Goal: Task Accomplishment & Management: Complete application form

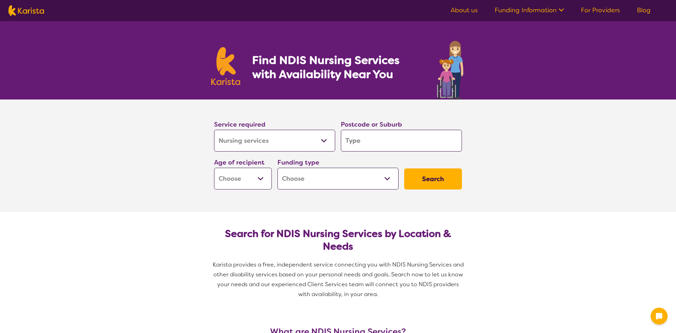
select select "Nursing services"
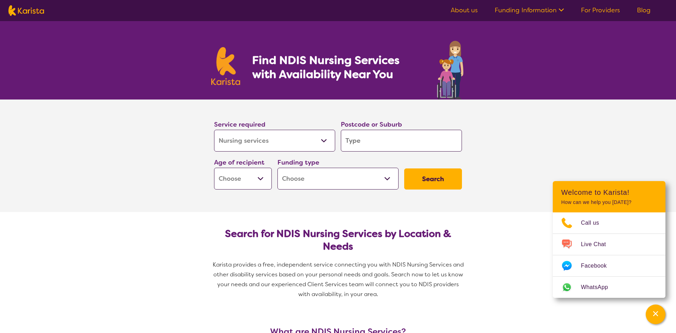
click at [250, 172] on select "Early Childhood - 0 to 9 Child - 10 to 11 Adolescent - 12 to 17 Adult - 18 to 6…" at bounding box center [243, 179] width 58 height 22
click at [304, 185] on select "Home Care Package (HCP) National Disability Insurance Scheme (NDIS) I don't know" at bounding box center [337, 179] width 121 height 22
select select "HCP"
click at [277, 168] on select "Home Care Package (HCP) National Disability Insurance Scheme (NDIS) I don't know" at bounding box center [337, 179] width 121 height 22
select select "HCP"
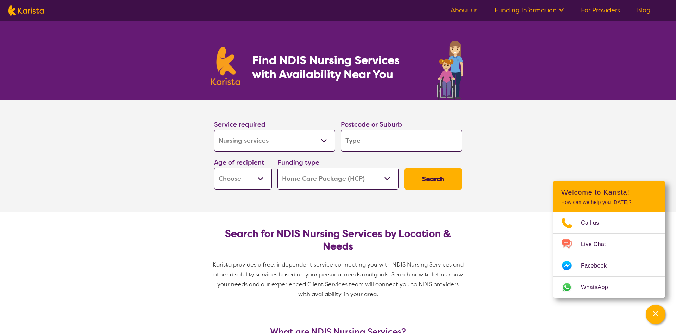
click at [354, 142] on input "search" at bounding box center [401, 141] width 121 height 22
type input "6"
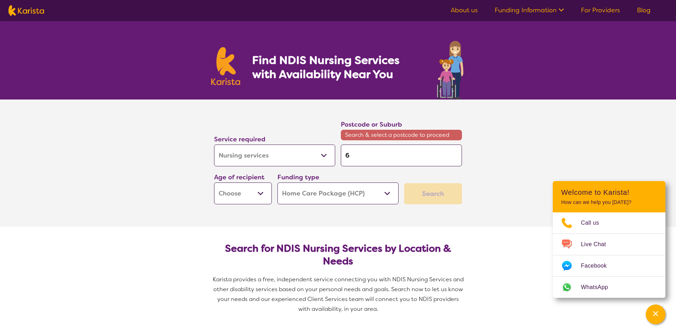
type input "63"
type input "633"
type input "6330"
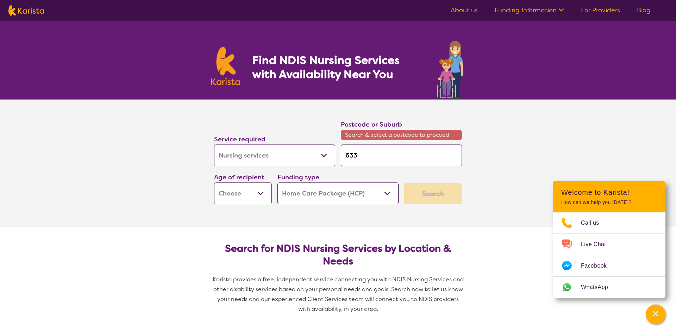
type input "6330"
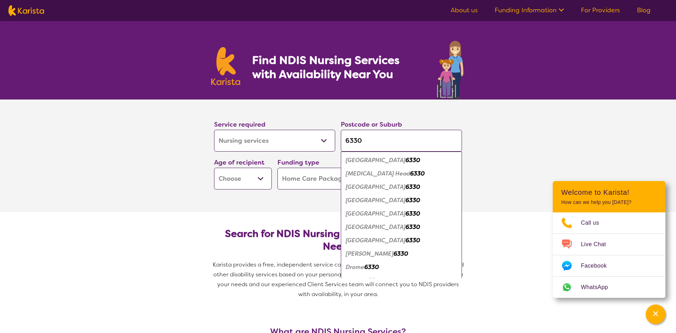
type input "6330"
click at [361, 159] on em "[GEOGRAPHIC_DATA]" at bounding box center [376, 160] width 60 height 7
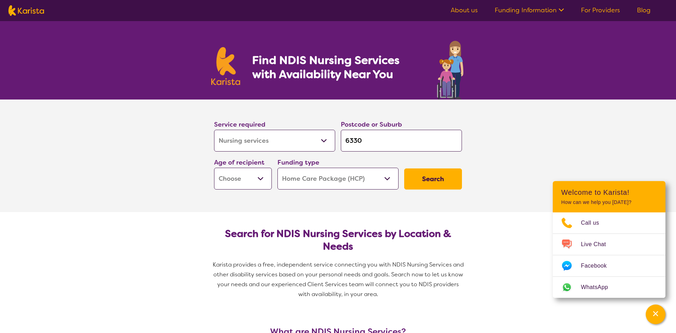
click at [258, 185] on select "Early Childhood - 0 to 9 Child - 10 to 11 Adolescent - 12 to 17 Adult - 18 to 6…" at bounding box center [243, 179] width 58 height 22
select select "AG"
click at [214, 168] on select "Early Childhood - 0 to 9 Child - 10 to 11 Adolescent - 12 to 17 Adult - 18 to 6…" at bounding box center [243, 179] width 58 height 22
select select "AG"
click at [447, 171] on button "Search" at bounding box center [433, 179] width 58 height 21
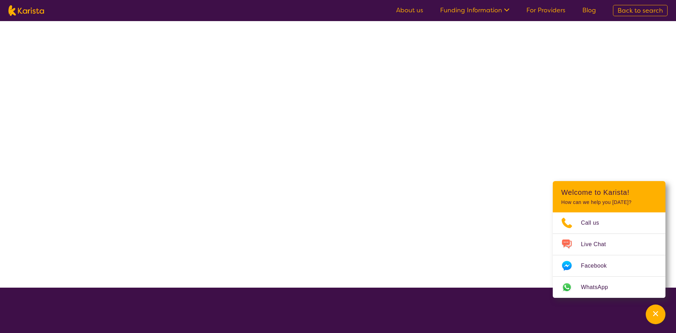
select select "Nursing services"
select select "AG"
select select "HCP"
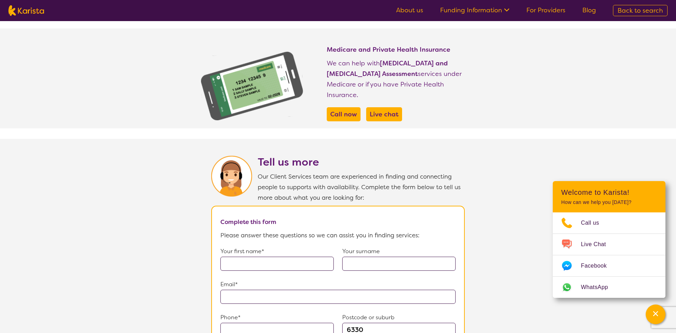
scroll to position [380, 0]
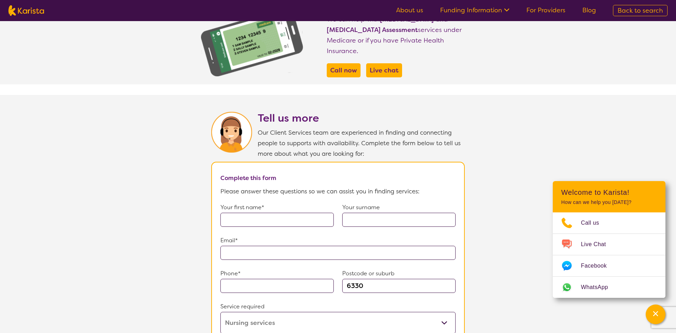
click at [266, 213] on input "text" at bounding box center [276, 220] width 113 height 14
type input "[PERSON_NAME]"
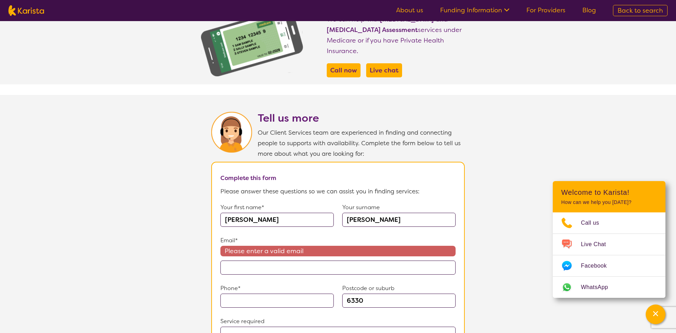
paste input "**********"
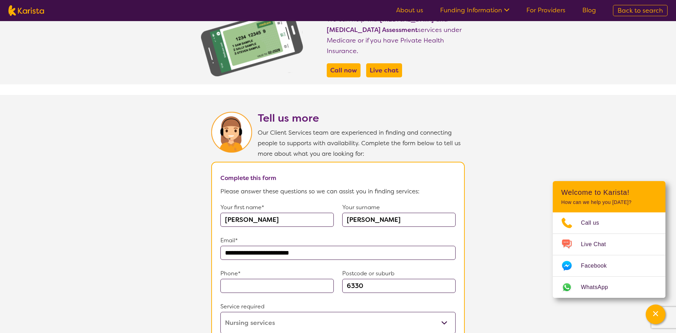
scroll to position [381, 0]
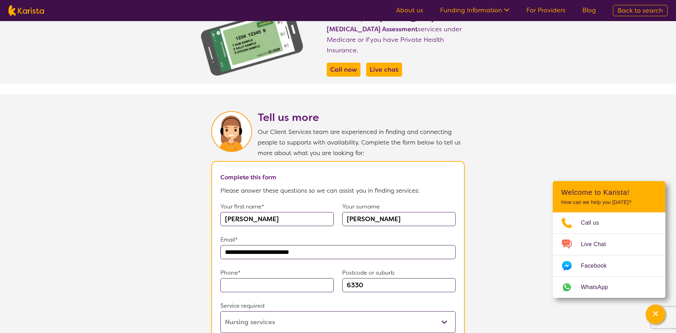
type input "**********"
click at [251, 278] on input "text" at bounding box center [276, 285] width 113 height 14
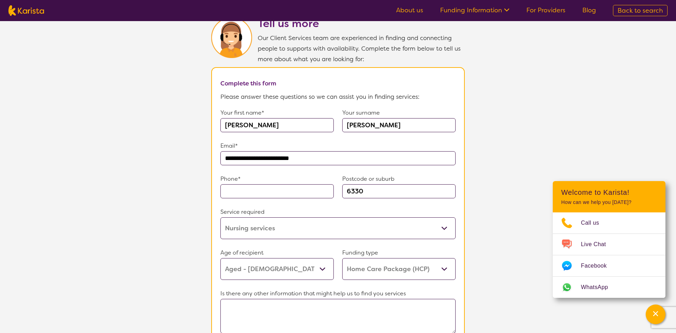
scroll to position [481, 0]
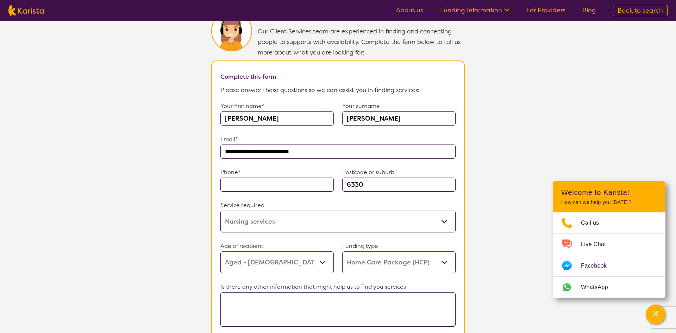
click at [399, 260] on form "**********" at bounding box center [337, 242] width 235 height 282
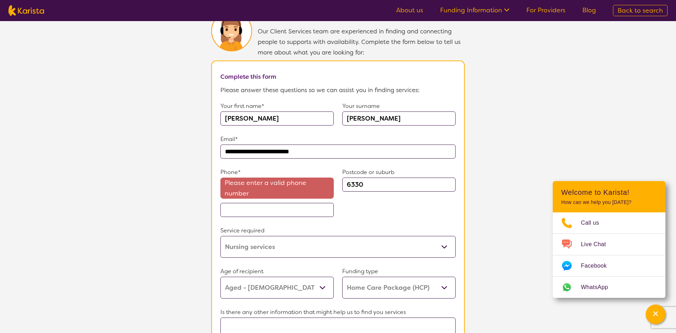
click at [342, 277] on select "Home Care Package (HCP) Home Care Package - Level 1 Home Care Package - Level 2…" at bounding box center [398, 288] width 113 height 22
click at [503, 211] on section "**********" at bounding box center [338, 208] width 676 height 429
click at [272, 209] on input "text" at bounding box center [276, 210] width 113 height 14
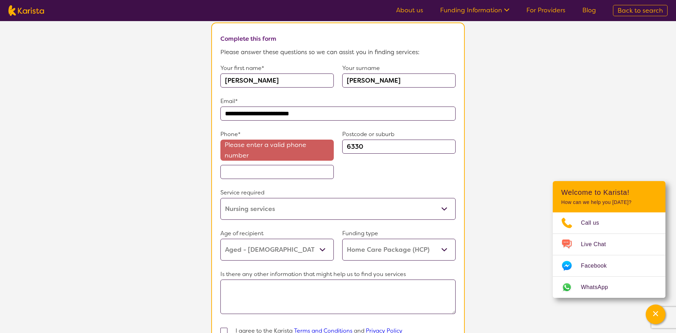
scroll to position [542, 0]
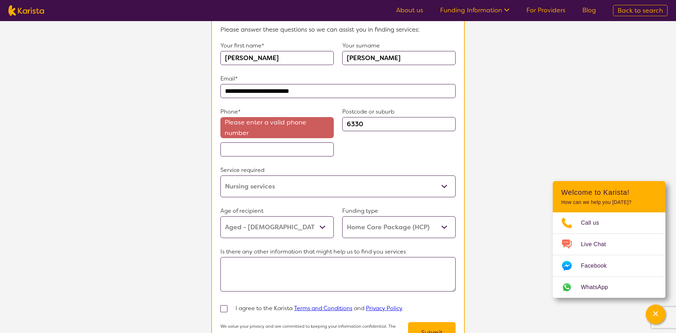
click at [397, 227] on select "Home Care Package (HCP) Home Care Package - Level 1 Home Care Package - Level 2…" at bounding box center [398, 227] width 113 height 22
select select "i-don-t-know"
click at [342, 216] on select "Home Care Package (HCP) Home Care Package - Level 1 Home Care Package - Level 2…" at bounding box center [398, 227] width 113 height 22
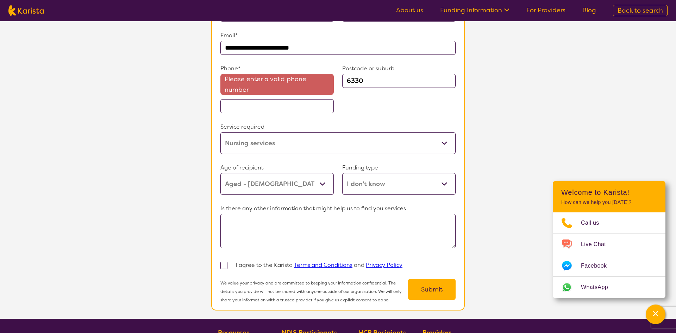
scroll to position [581, 0]
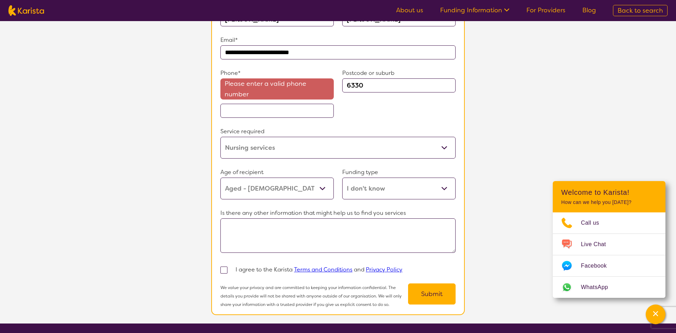
click at [255, 111] on input "text" at bounding box center [276, 111] width 113 height 14
type input "0494348691"
click at [348, 106] on div "Postcode or suburb 6330" at bounding box center [398, 93] width 113 height 50
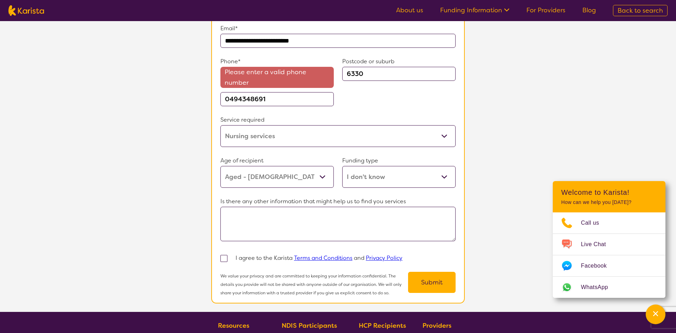
scroll to position [596, 0]
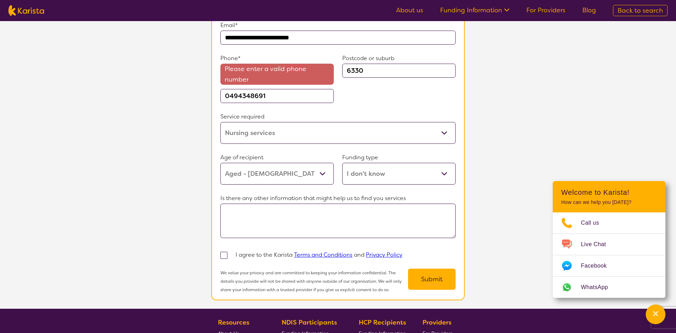
click at [223, 252] on span at bounding box center [223, 255] width 7 height 7
click at [231, 253] on input "checkbox" at bounding box center [233, 255] width 5 height 5
checkbox input "true"
click at [292, 220] on textarea at bounding box center [337, 221] width 235 height 34
paste textarea "Hi, I’m looking into options for my mum, who is in an aged care facility. We’d …"
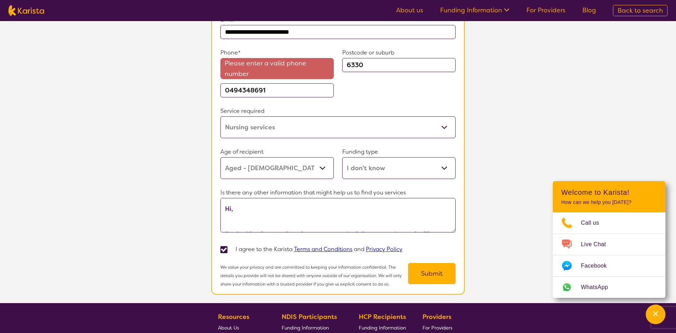
scroll to position [602, 0]
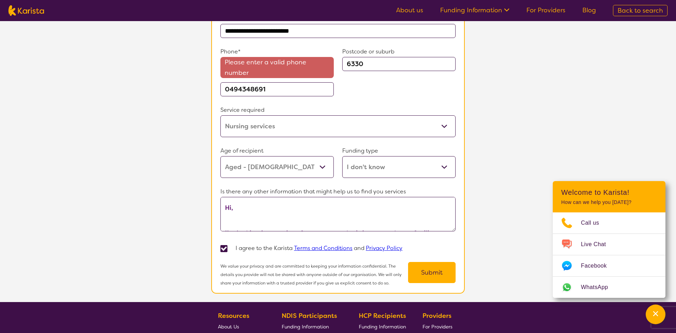
click at [273, 218] on textarea "Hi, I’m looking into options for my mum, who is in an aged care facility. We’d …" at bounding box center [337, 214] width 235 height 34
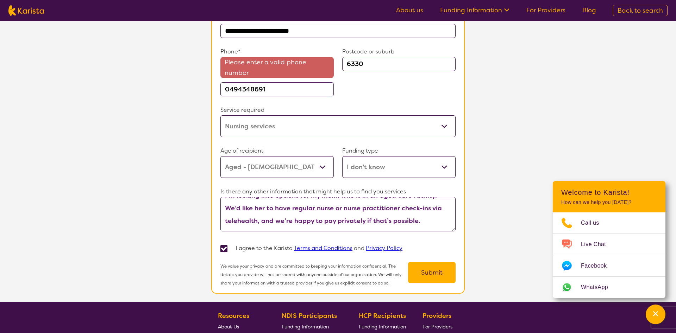
scroll to position [25, 0]
drag, startPoint x: 382, startPoint y: 203, endPoint x: 317, endPoint y: 203, distance: 64.8
click at [317, 203] on textarea "Hi, I’m looking into options for my mum, who is in an aged care facility. We’d …" at bounding box center [337, 214] width 235 height 34
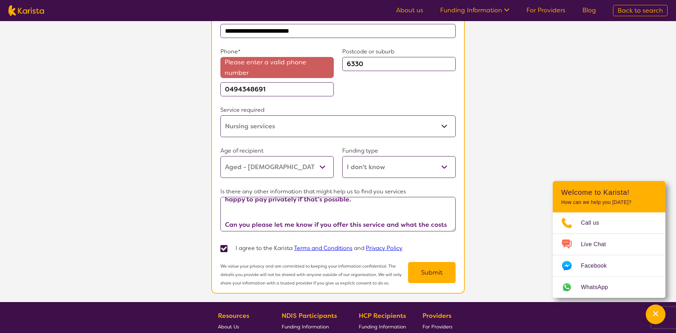
click at [331, 206] on textarea "Hi, I’m looking into options for my mum, who is in an aged care facility. We’d …" at bounding box center [337, 214] width 235 height 34
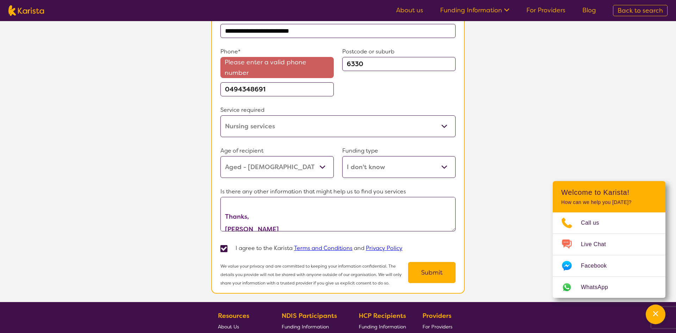
click at [297, 204] on textarea "Hi, I’m looking into options for my mum, who is in an aged care facility. We’d …" at bounding box center [337, 214] width 235 height 34
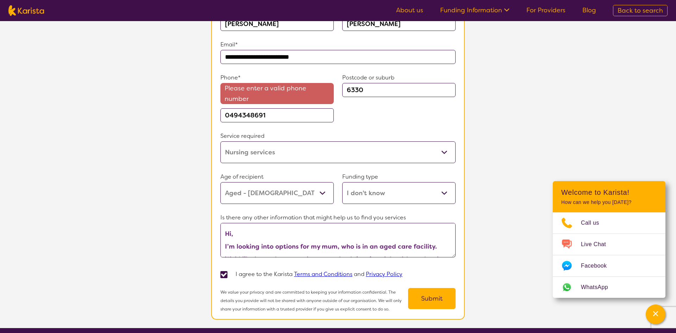
scroll to position [576, 0]
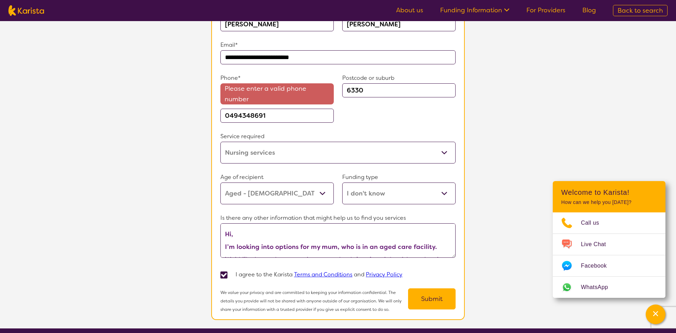
type textarea "Hi, I’m looking into options for my mum, who is in an aged care facility. We’d …"
click at [427, 295] on button "Submit" at bounding box center [432, 299] width 48 height 21
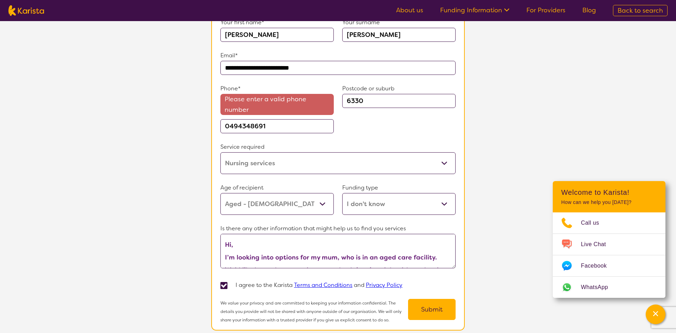
scroll to position [561, 0]
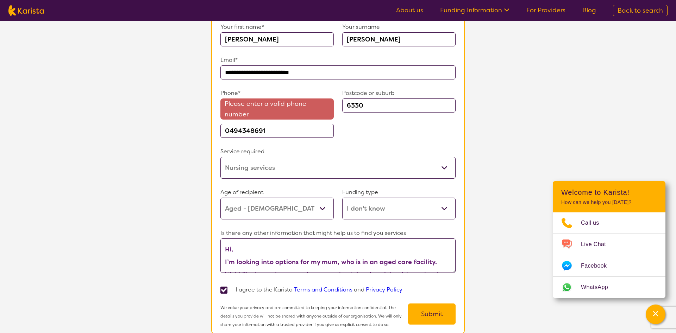
drag, startPoint x: 266, startPoint y: 125, endPoint x: 212, endPoint y: 125, distance: 54.2
click at [212, 125] on section "**********" at bounding box center [337, 158] width 253 height 354
click at [228, 125] on input "0494348691" at bounding box center [276, 131] width 113 height 14
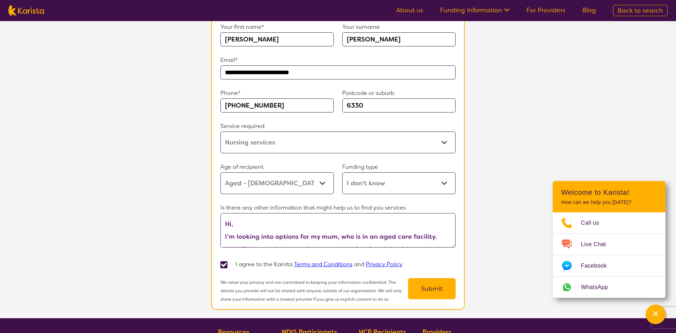
type input "[PHONE_NUMBER]"
click at [414, 287] on button "Submit" at bounding box center [432, 288] width 48 height 21
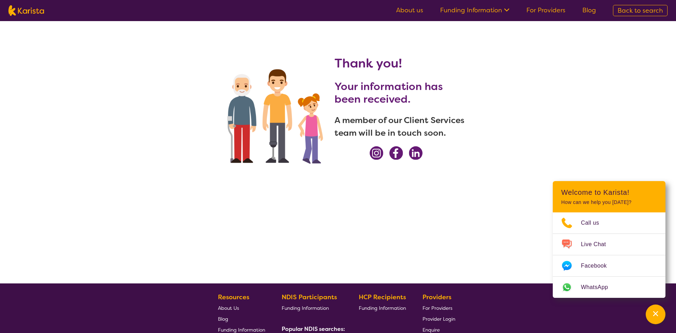
scroll to position [0, 0]
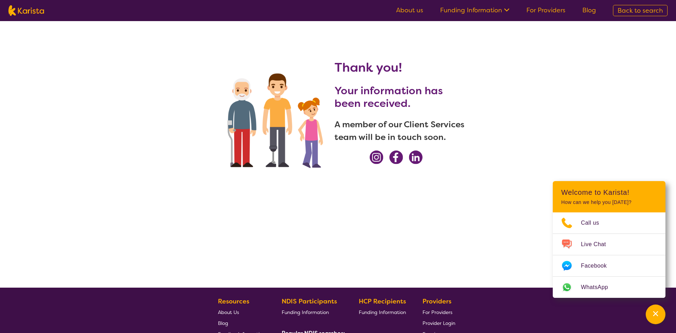
select select "Nursing services"
select select "AG"
select select "HCP"
select select "Nursing services"
select select "AG"
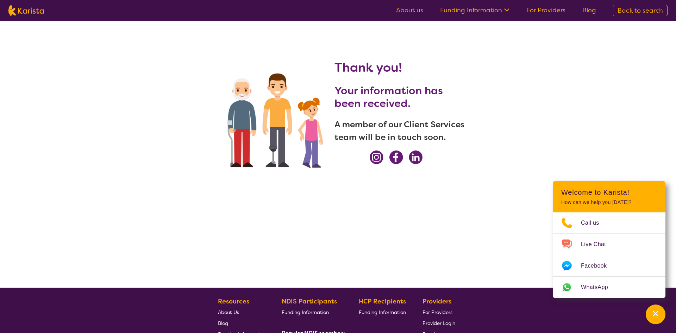
select select "HCP"
